Goal: Use online tool/utility: Use online tool/utility

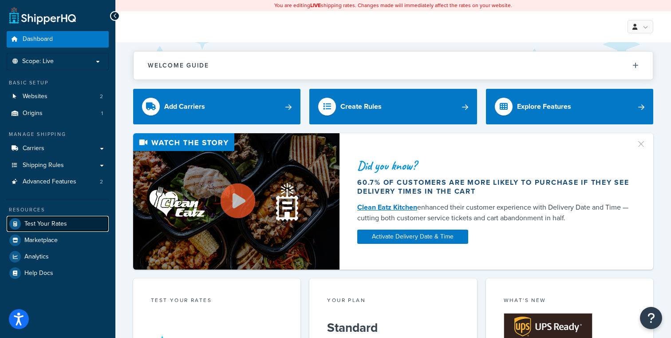
click at [47, 221] on span "Test Your Rates" at bounding box center [45, 224] width 43 height 8
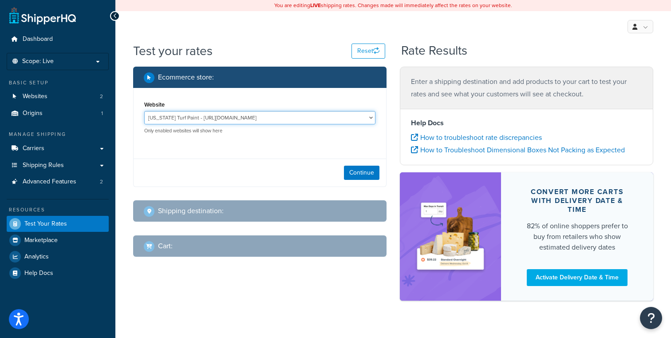
click at [301, 113] on select "[US_STATE] Turf Paint - [URL][DOMAIN_NAME] Pioneer Live Site - [URL][DOMAIN_NAM…" at bounding box center [259, 117] width 231 height 13
select select "df52b23f3c6df22d9d53c9d4dd831320"
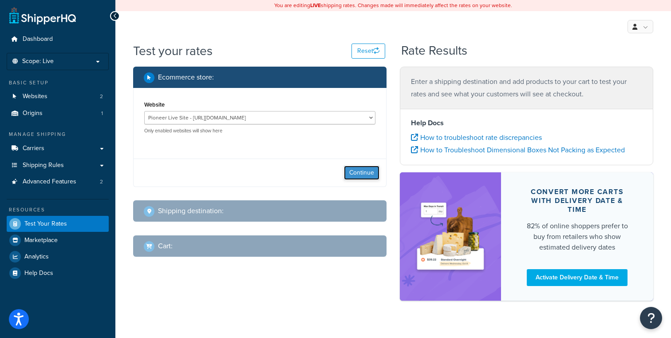
click at [361, 172] on button "Continue" at bounding box center [361, 172] width 35 height 14
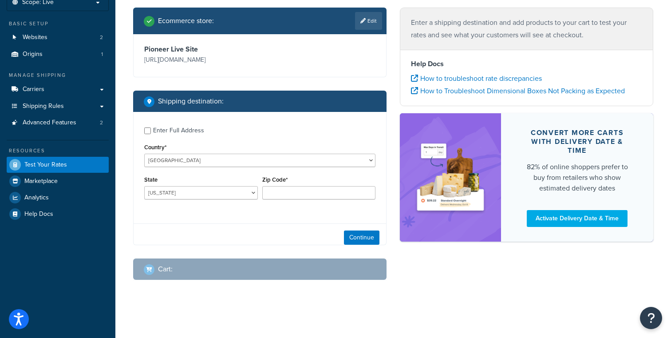
scroll to position [66, 0]
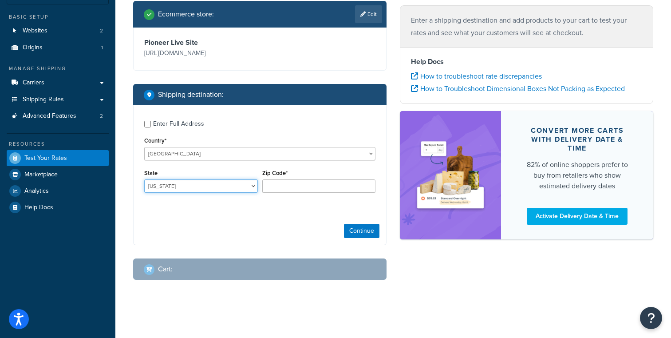
click at [224, 187] on select "[US_STATE] [US_STATE] [US_STATE] [US_STATE] [US_STATE] Armed Forces Americas Ar…" at bounding box center [201, 185] width 114 height 13
select select "WA"
click at [312, 190] on input "Zip Code*" at bounding box center [319, 185] width 114 height 13
paste input "98039"
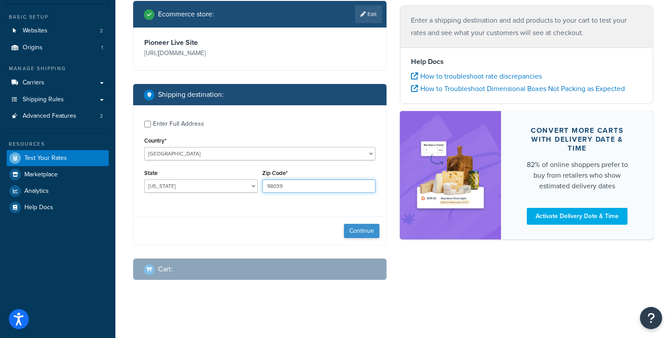
type input "98039"
click at [360, 229] on button "Continue" at bounding box center [361, 231] width 35 height 14
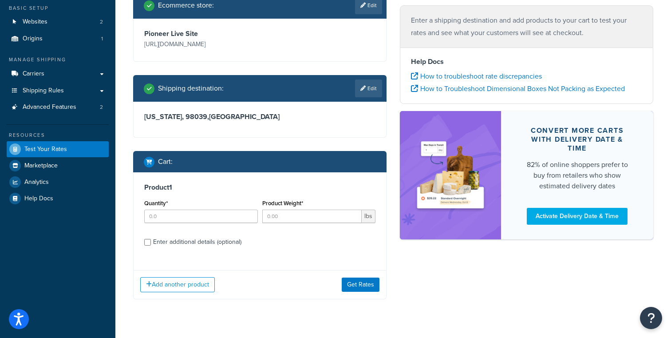
scroll to position [77, 0]
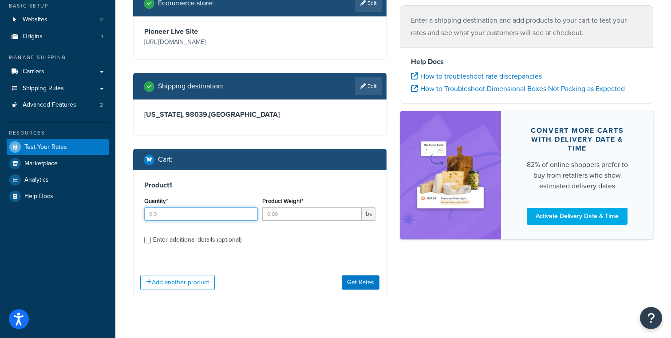
click at [208, 220] on input "Quantity*" at bounding box center [201, 213] width 114 height 13
click at [248, 209] on input "1" at bounding box center [201, 213] width 114 height 13
click at [248, 209] on input "2" at bounding box center [201, 213] width 114 height 13
click at [248, 209] on input "3" at bounding box center [201, 213] width 114 height 13
type input "4"
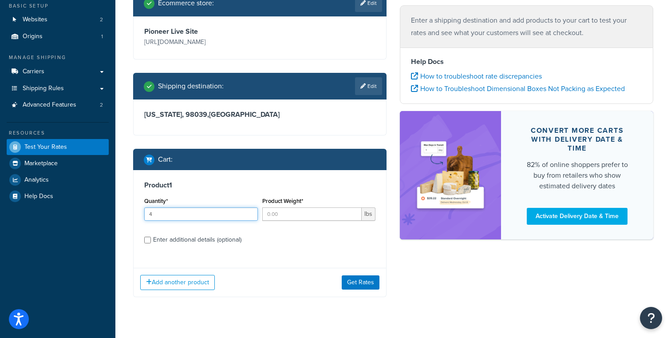
click at [248, 209] on input "4" at bounding box center [201, 213] width 114 height 13
click at [290, 211] on input "Product Weight*" at bounding box center [312, 213] width 100 height 13
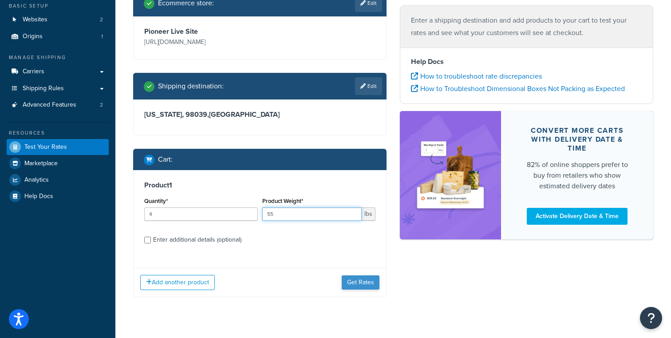
type input "55"
click at [363, 281] on button "Get Rates" at bounding box center [361, 282] width 38 height 14
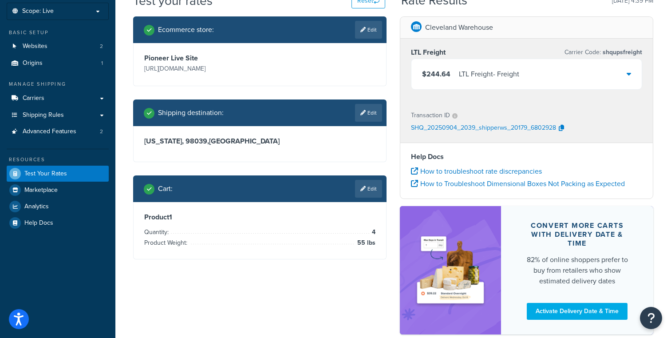
scroll to position [52, 0]
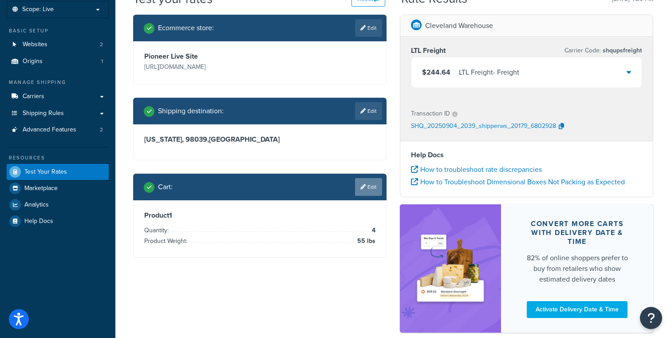
click at [371, 188] on link "Edit" at bounding box center [368, 187] width 27 height 18
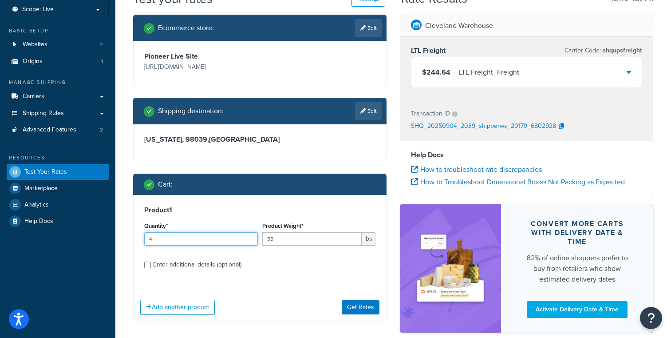
click at [187, 239] on input "4" at bounding box center [201, 238] width 114 height 13
click at [249, 240] on input "3" at bounding box center [201, 238] width 114 height 13
type input "2"
click at [249, 240] on input "2" at bounding box center [201, 238] width 114 height 13
click at [356, 304] on button "Get Rates" at bounding box center [361, 307] width 38 height 14
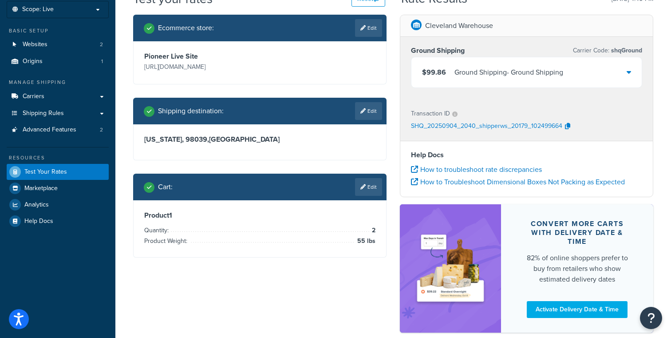
scroll to position [0, 0]
